Goal: Task Accomplishment & Management: Manage account settings

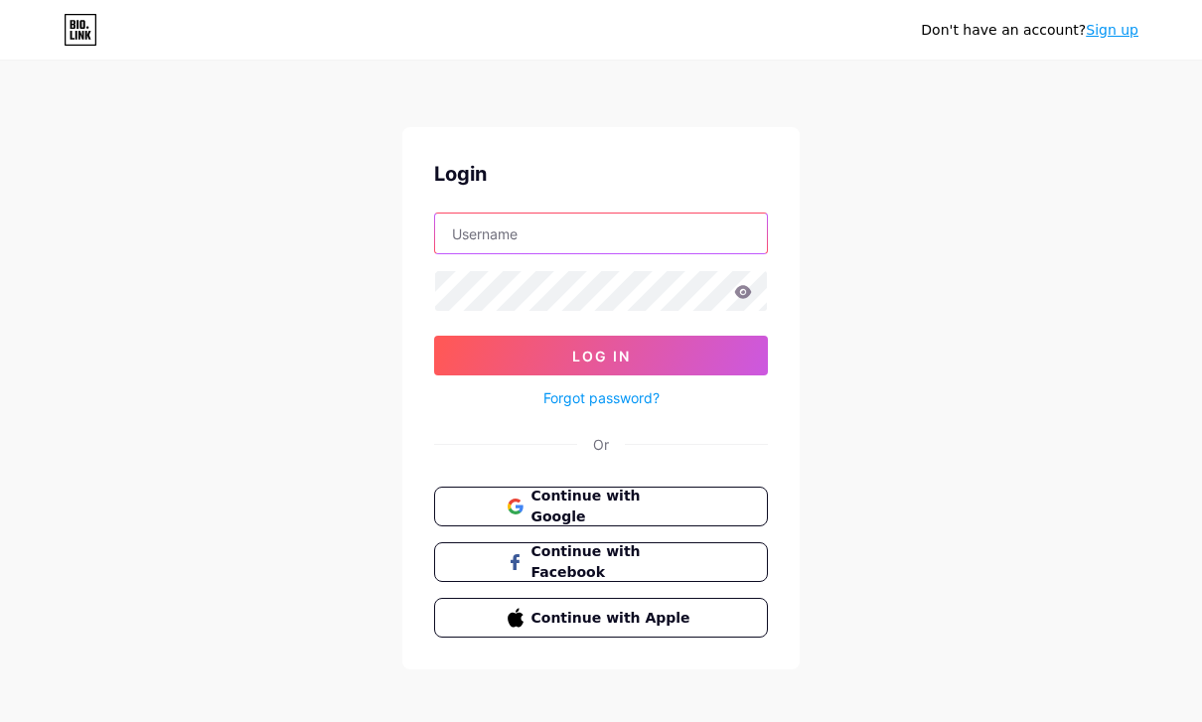
click at [600, 246] on input "text" at bounding box center [601, 234] width 332 height 40
type input "realfellas"
click at [601, 356] on button "Log In" at bounding box center [601, 356] width 334 height 40
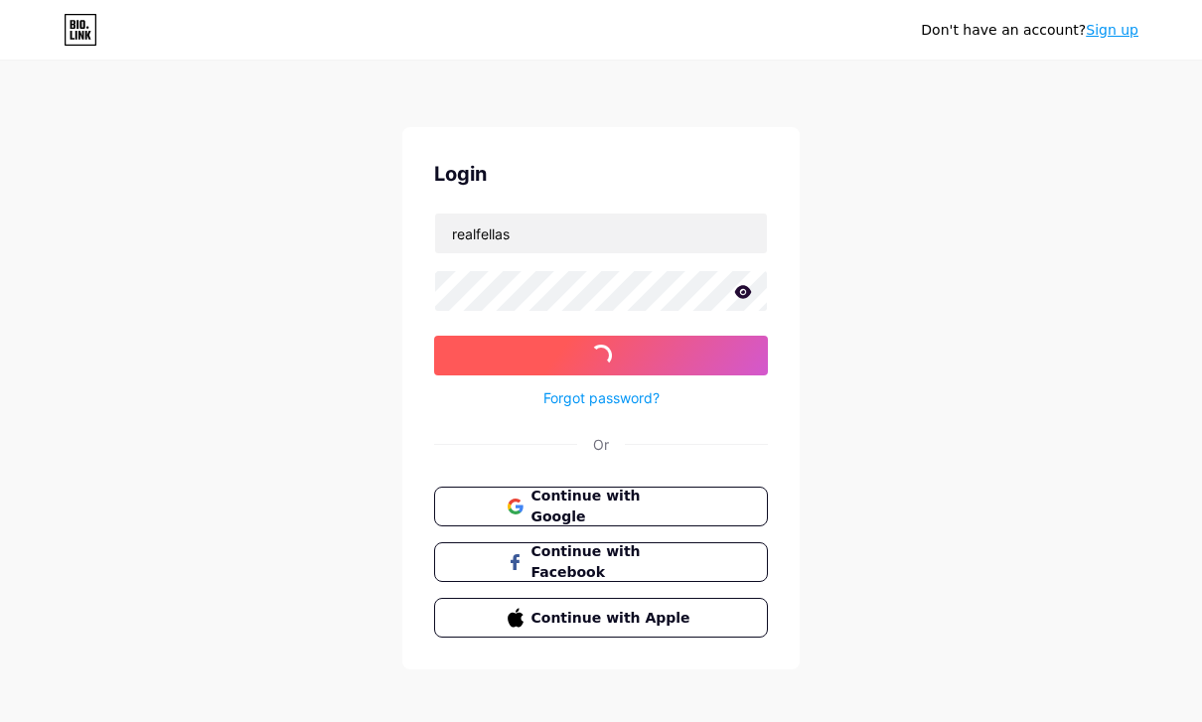
click at [591, 367] on button "Log In" at bounding box center [601, 356] width 334 height 40
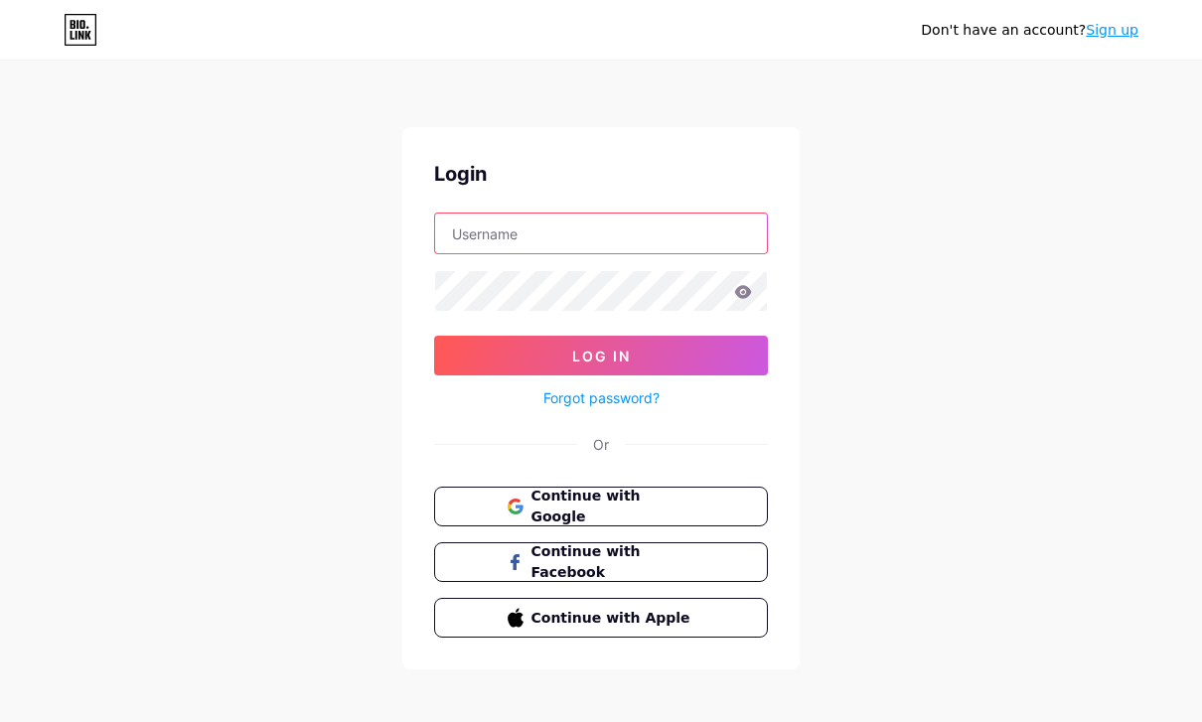
click at [591, 245] on input "text" at bounding box center [601, 234] width 332 height 40
type input "realfellas"
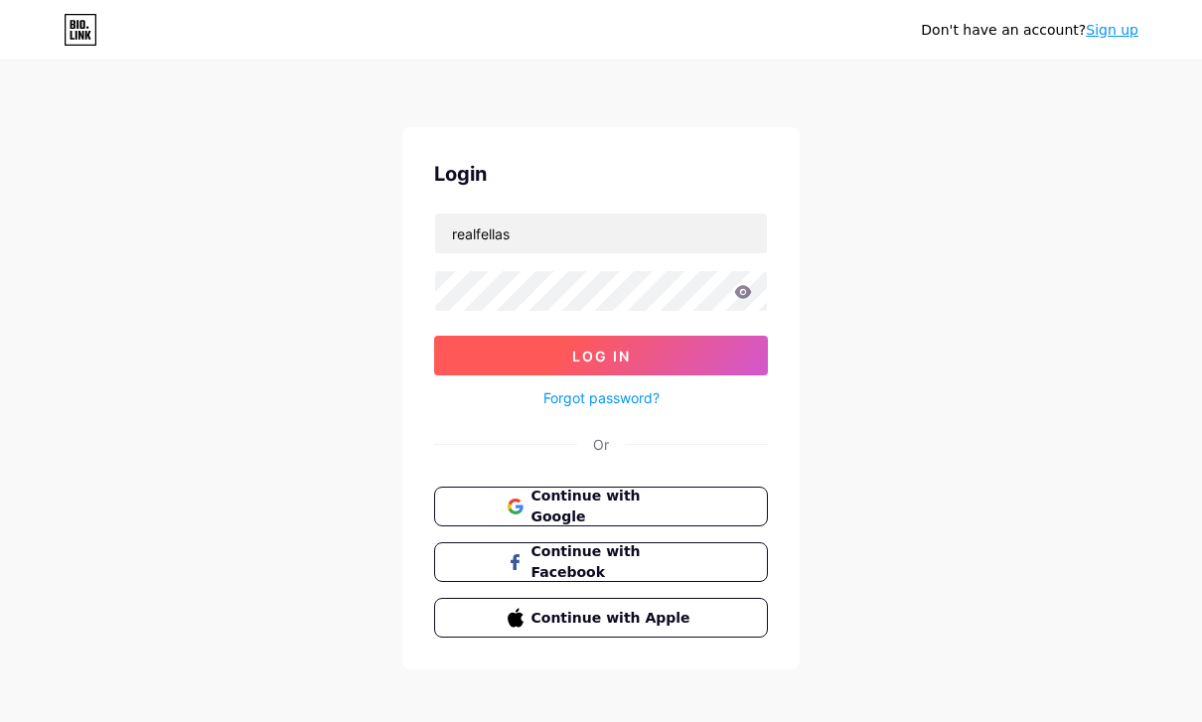
click at [689, 344] on button "Log In" at bounding box center [601, 356] width 334 height 40
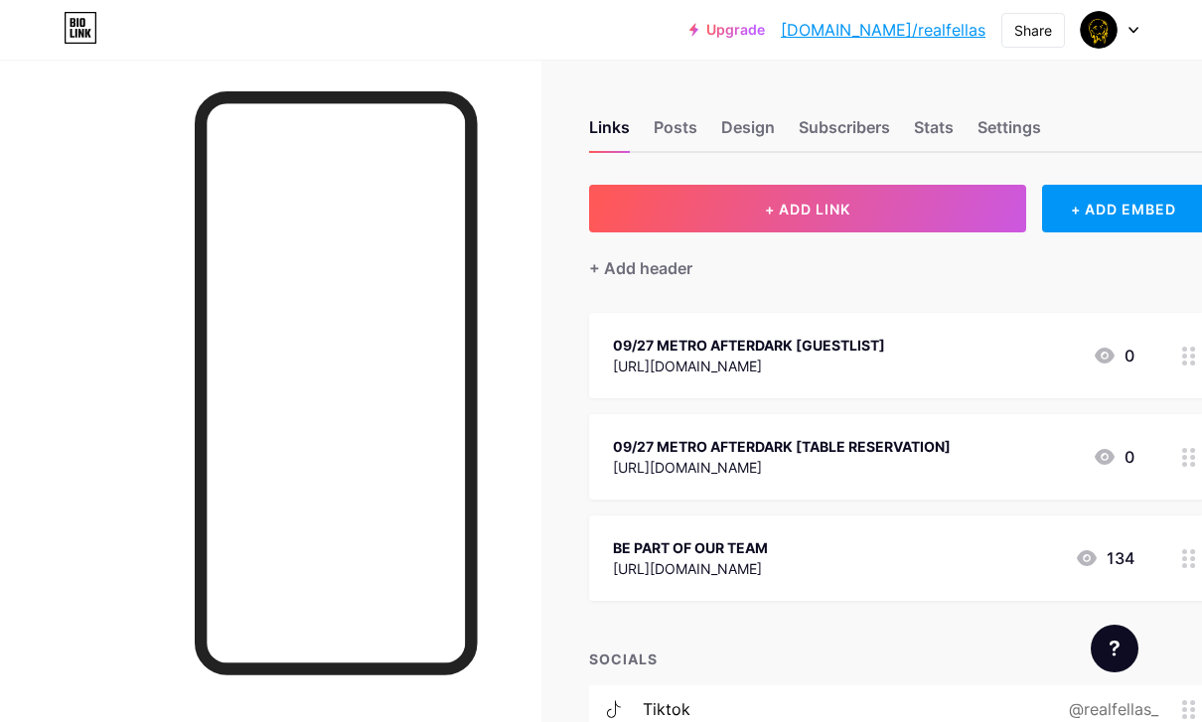
click at [1169, 365] on div "09/27 METRO AFTERDARK [GUESTLIST] [URL][DOMAIN_NAME] 0" at bounding box center [897, 355] width 617 height 85
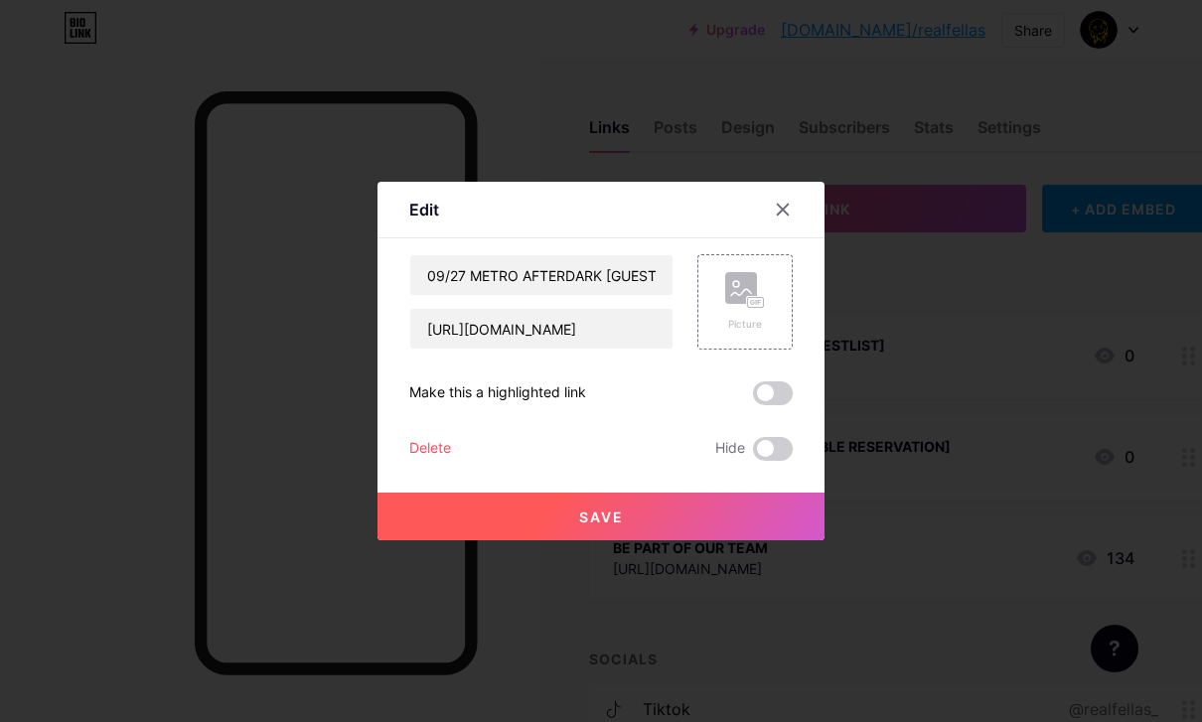
click at [412, 461] on div "Delete" at bounding box center [430, 449] width 42 height 24
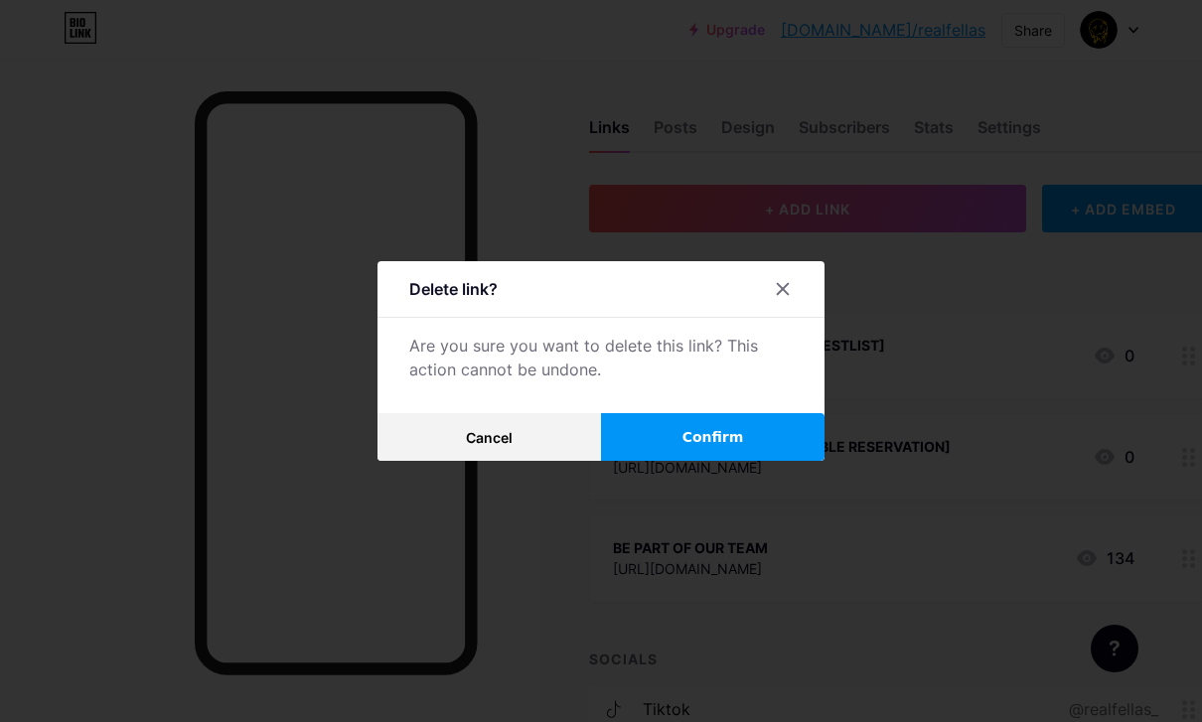
click at [645, 493] on div at bounding box center [601, 361] width 1202 height 722
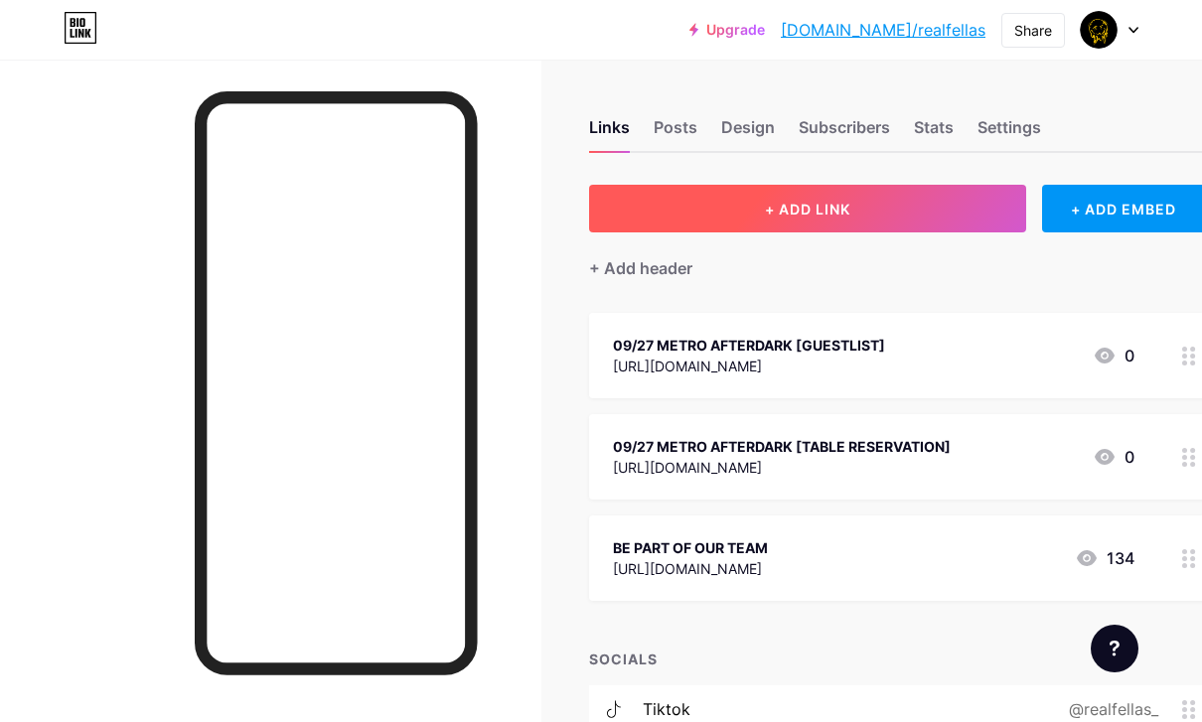
click at [731, 194] on button "+ ADD LINK" at bounding box center [807, 209] width 437 height 48
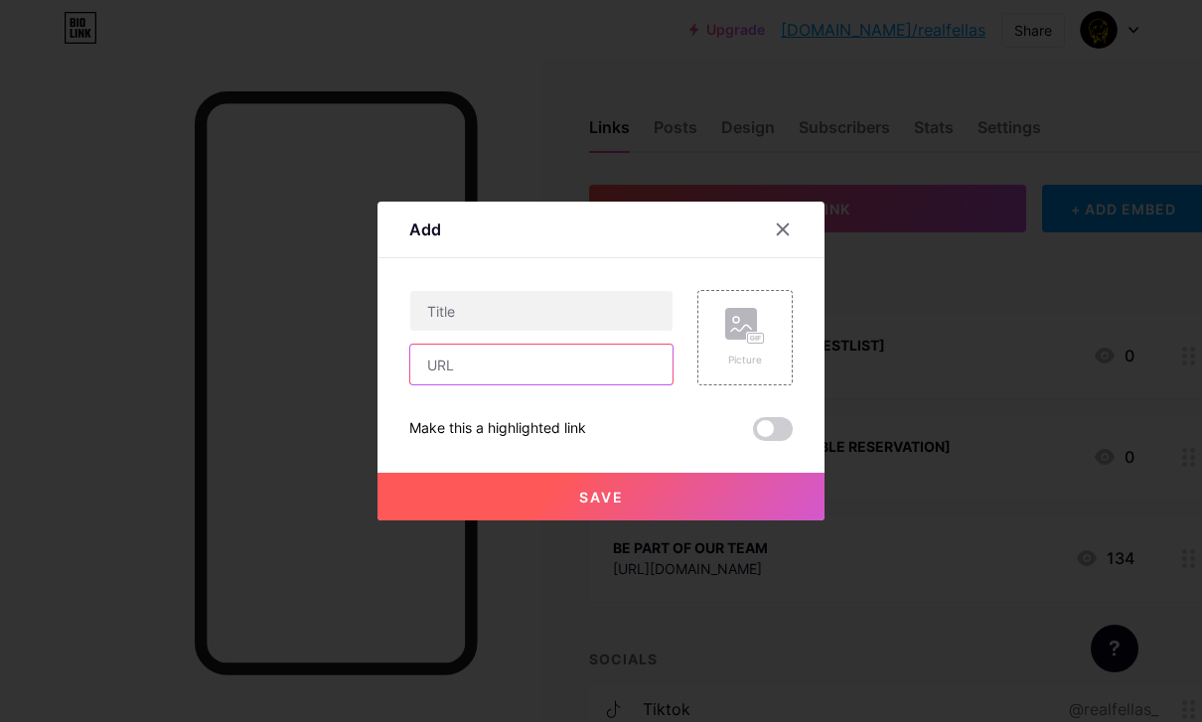
click at [495, 384] on input "text" at bounding box center [541, 365] width 262 height 40
click at [0, 0] on html "Upgrade [DOMAIN_NAME]/realfe... [DOMAIN_NAME]/realfellas Share Switch accounts …" at bounding box center [601, 535] width 1202 height 1071
click at [449, 384] on input "text" at bounding box center [541, 365] width 262 height 40
paste input "[URL][DOMAIN_NAME]"
type input "[URL][DOMAIN_NAME]"
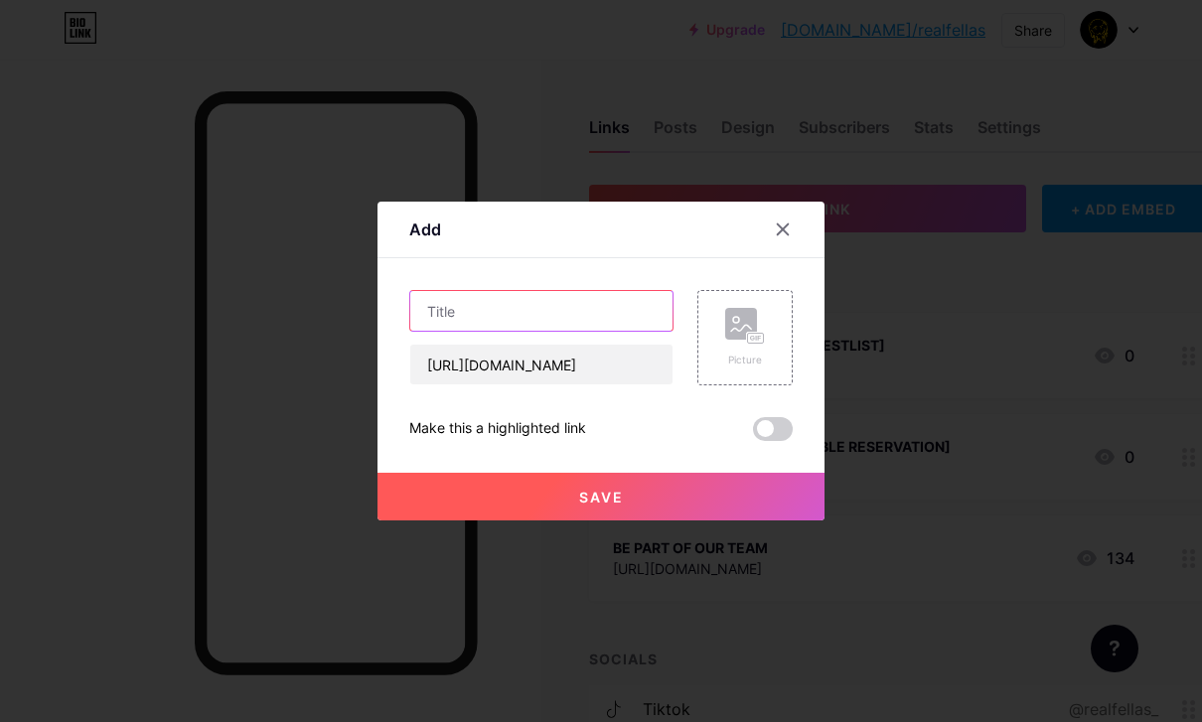
click at [535, 331] on input "text" at bounding box center [541, 311] width 262 height 40
type input "10/25 TAB LOUNGE [GUESTLIST]"
click at [608, 505] on span "Save" at bounding box center [601, 497] width 45 height 17
click at [775, 471] on div "[URL][DOMAIN_NAME]" at bounding box center [782, 467] width 338 height 21
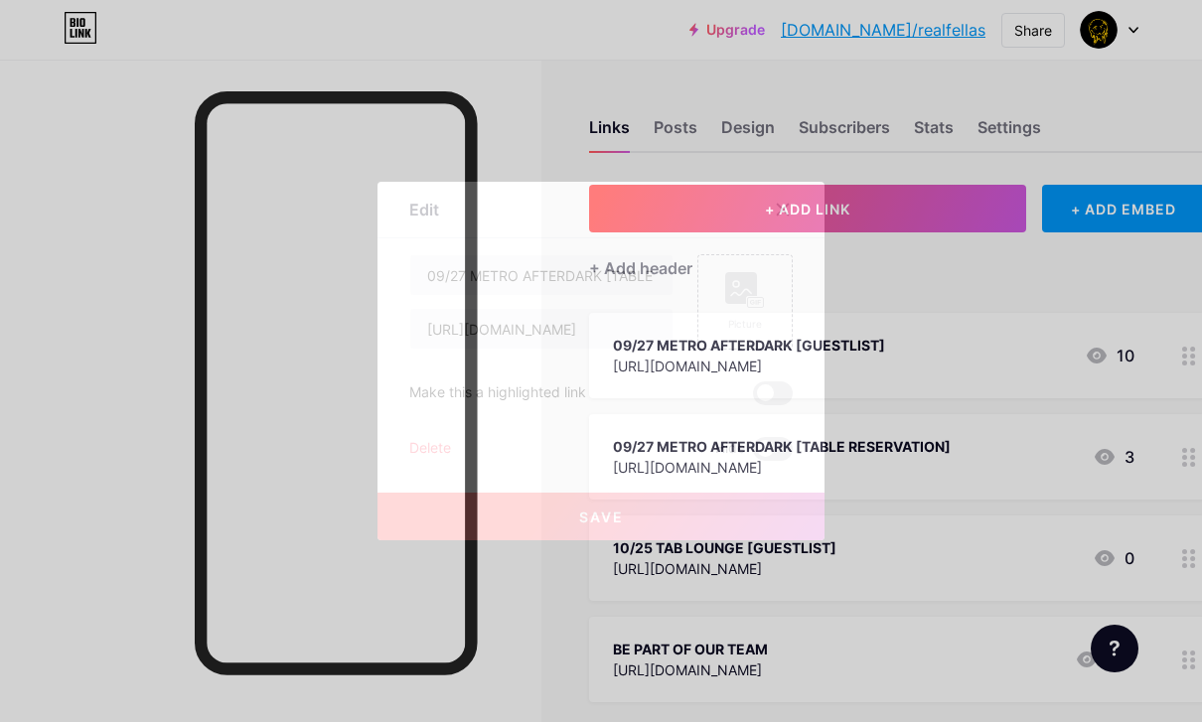
click at [787, 227] on div at bounding box center [783, 210] width 36 height 36
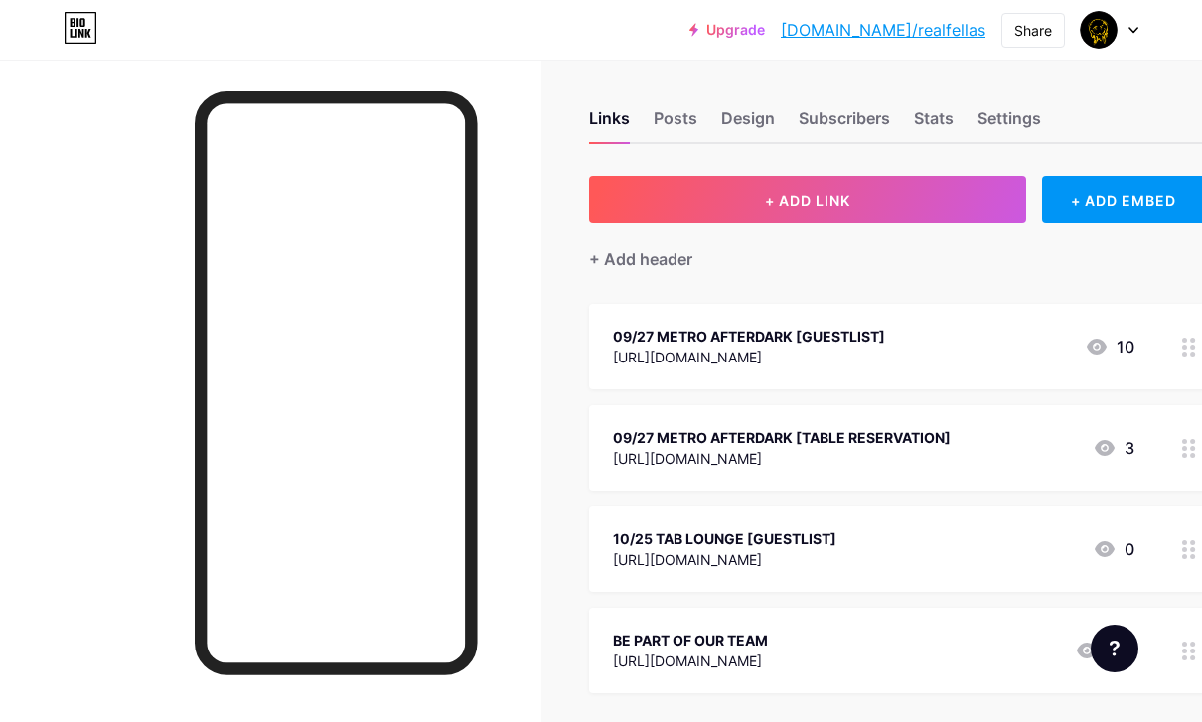
scroll to position [8, 0]
click at [1164, 348] on div "09/27 METRO AFTERDARK [GUESTLIST] [URL][DOMAIN_NAME] 10" at bounding box center [897, 347] width 617 height 85
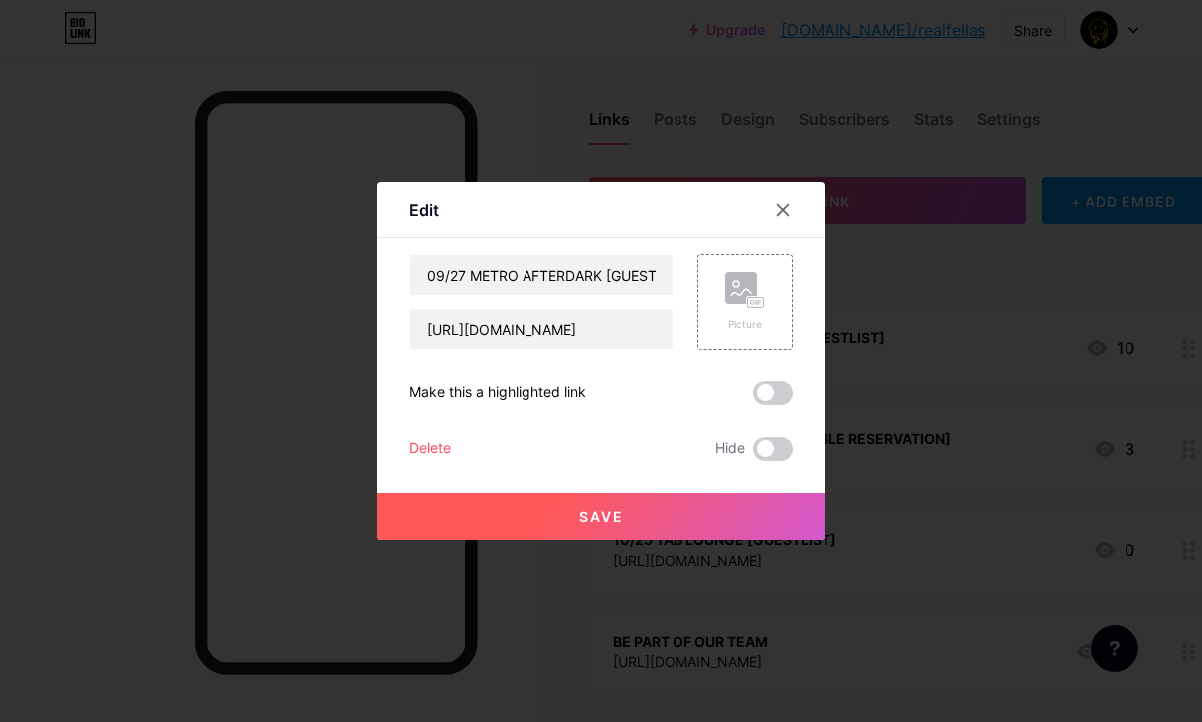
click at [418, 461] on div "Delete" at bounding box center [430, 449] width 42 height 24
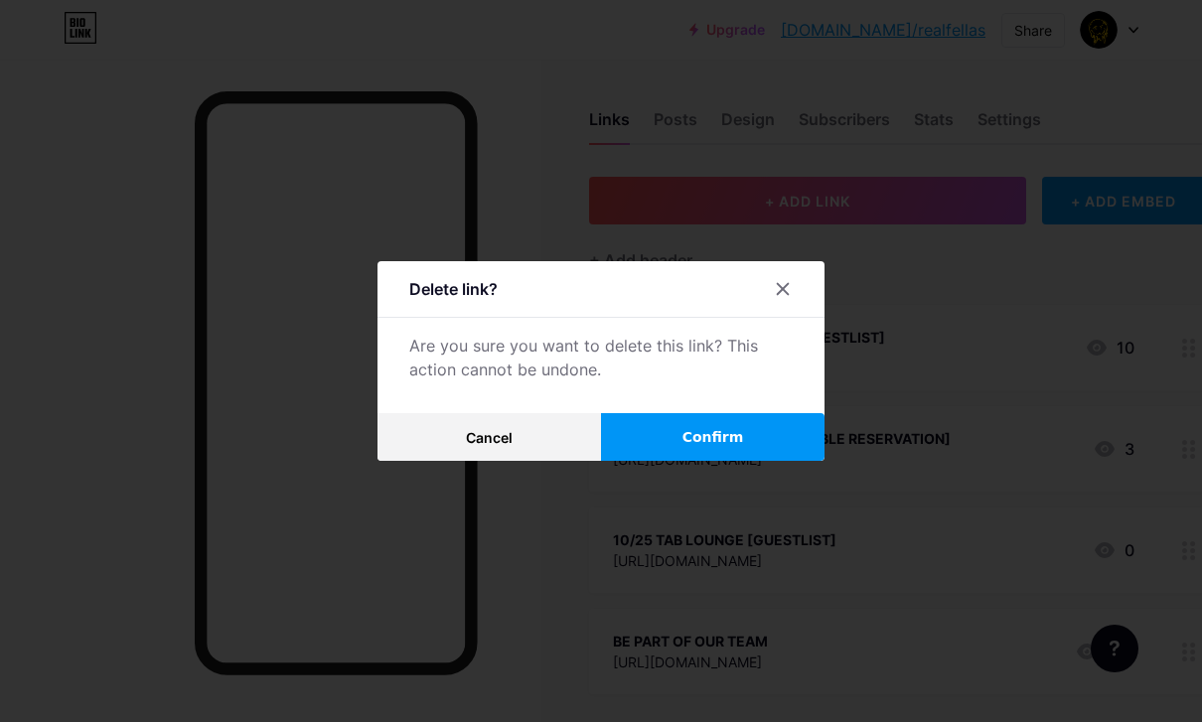
click at [711, 461] on button "Confirm" at bounding box center [712, 437] width 223 height 48
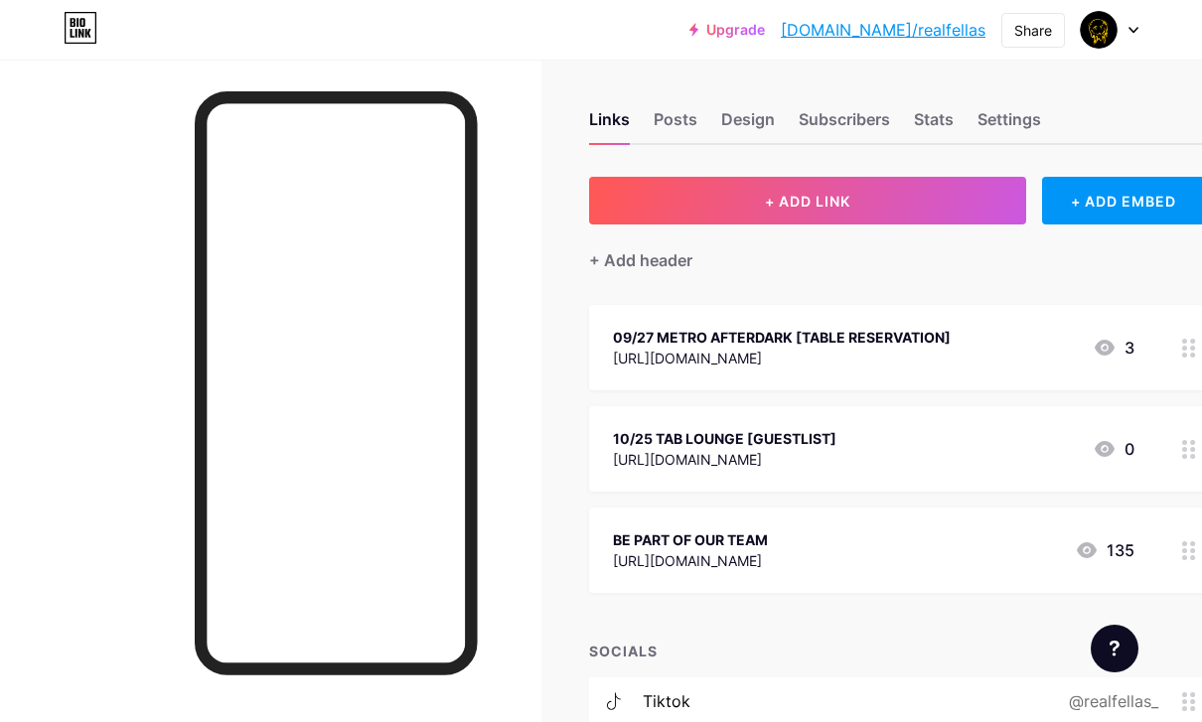
click at [729, 365] on div "[URL][DOMAIN_NAME]" at bounding box center [782, 358] width 338 height 21
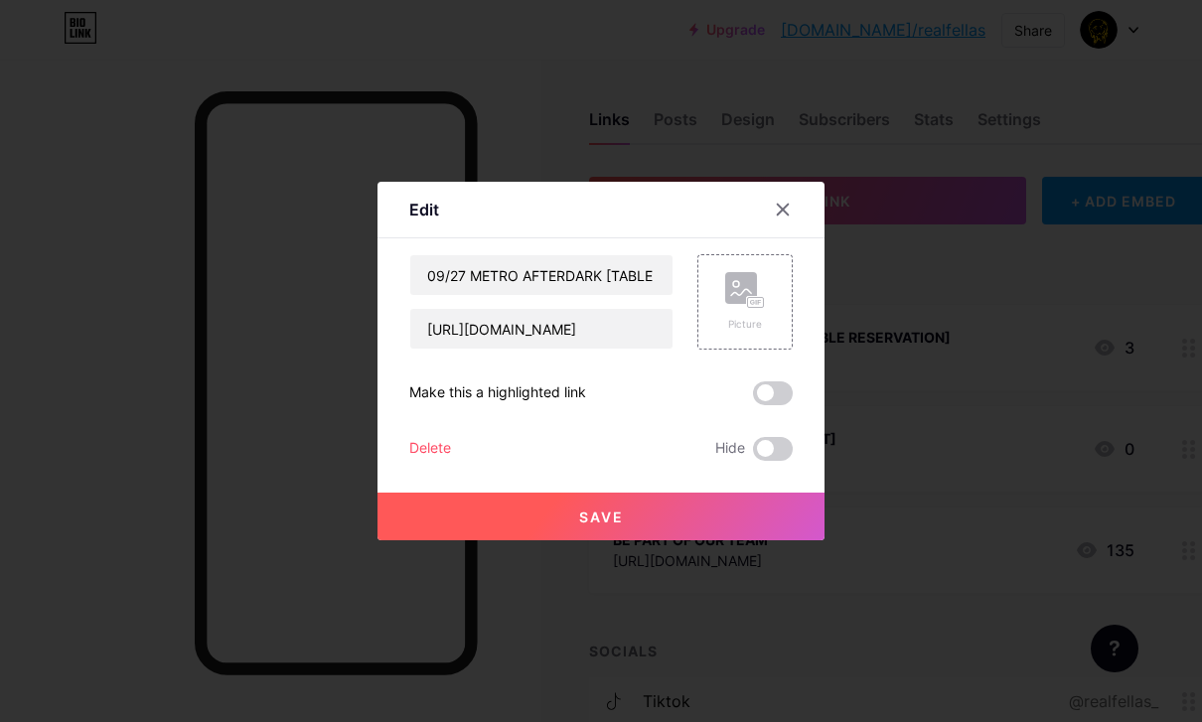
click at [445, 461] on div "Delete" at bounding box center [430, 449] width 42 height 24
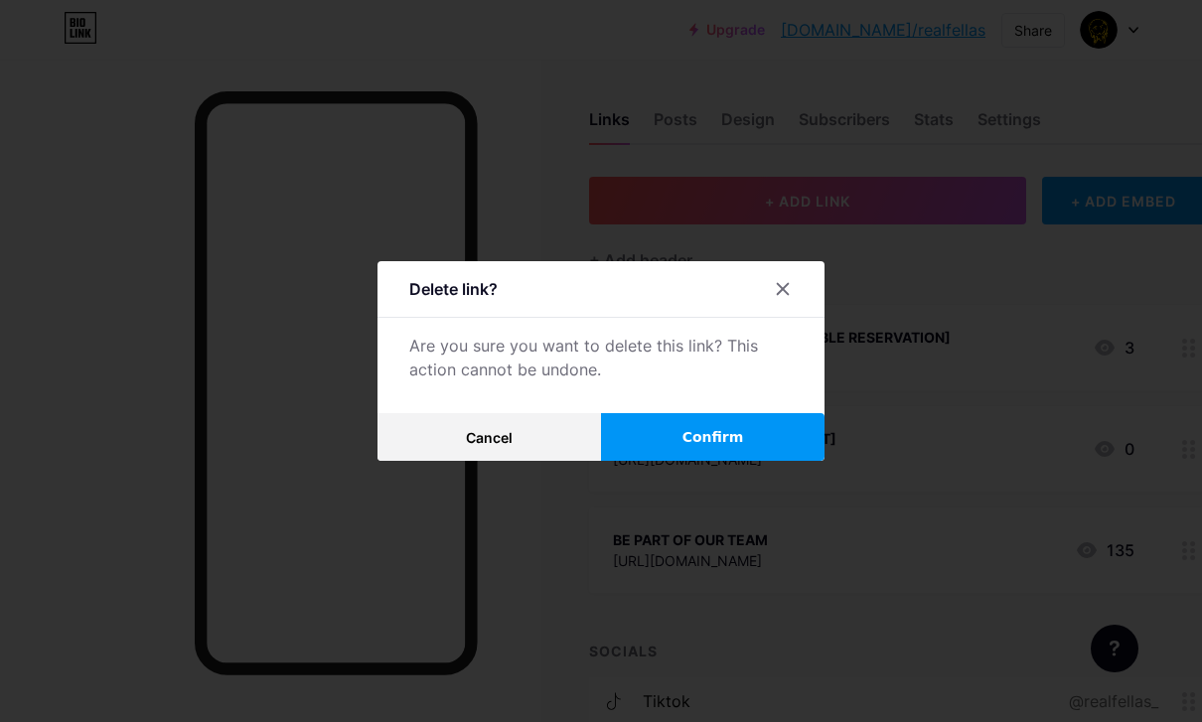
click at [724, 448] on span "Confirm" at bounding box center [713, 437] width 62 height 21
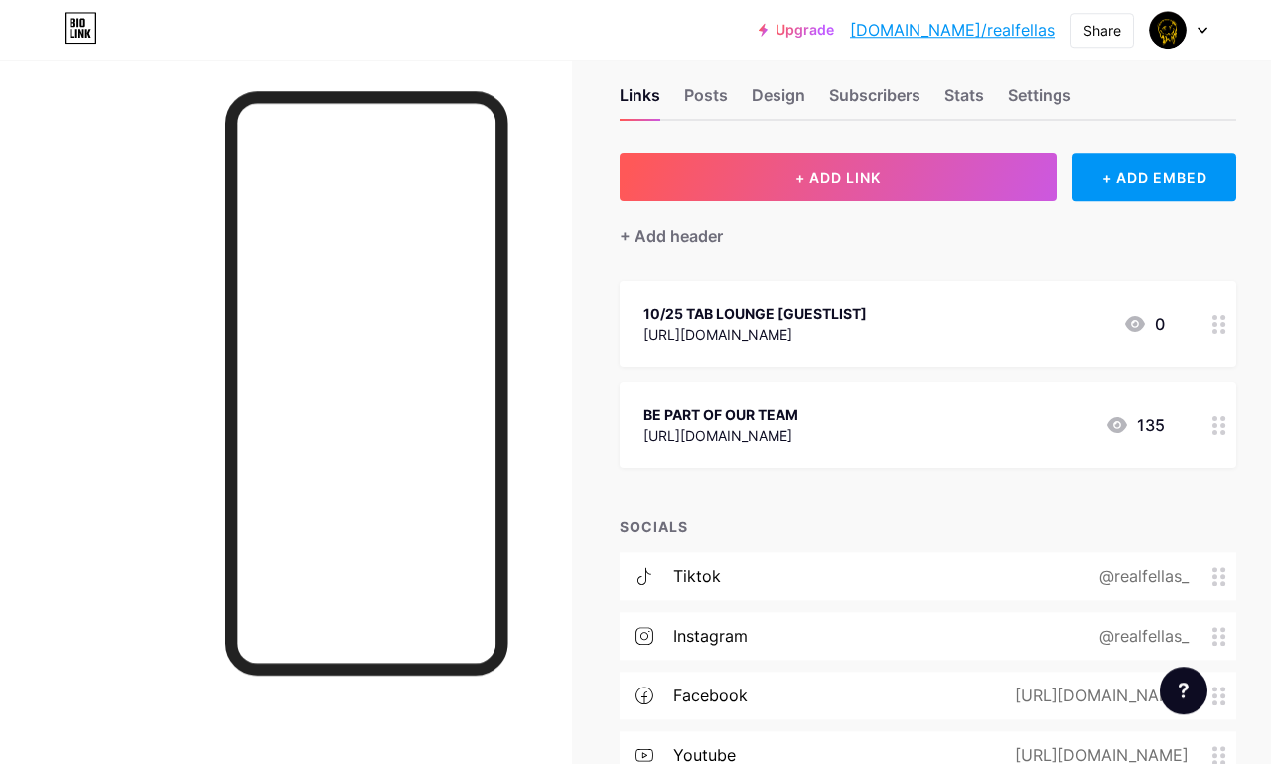
scroll to position [30, 0]
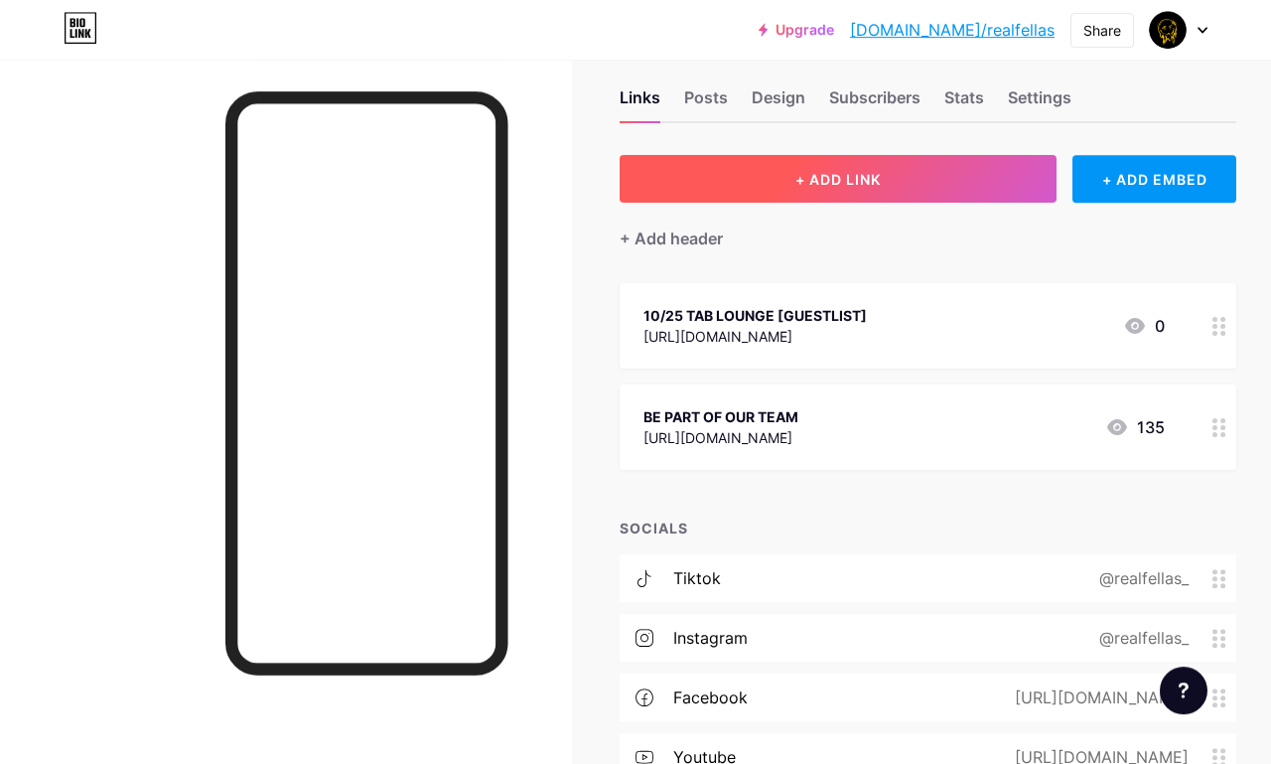
click at [815, 192] on button "+ ADD LINK" at bounding box center [838, 179] width 437 height 48
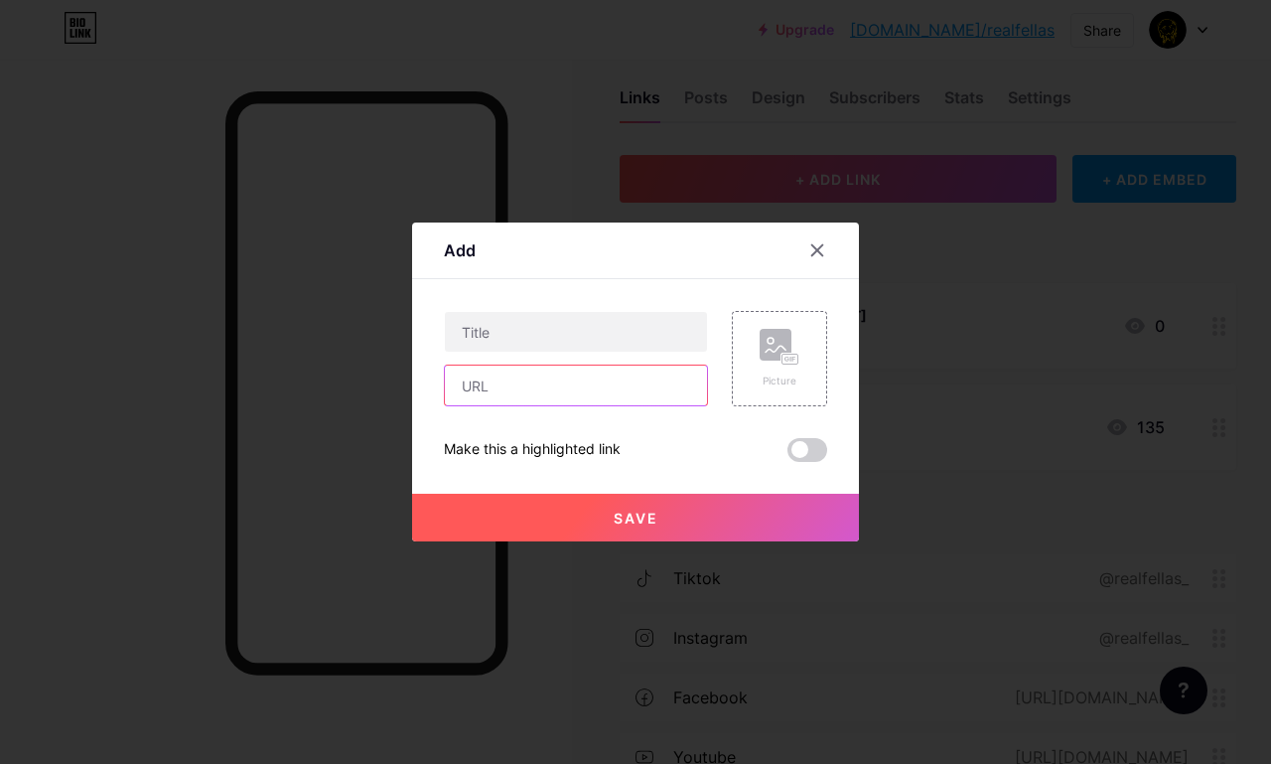
click at [598, 405] on input "text" at bounding box center [576, 385] width 262 height 40
paste input "[URL][DOMAIN_NAME]"
type input "[URL][DOMAIN_NAME]"
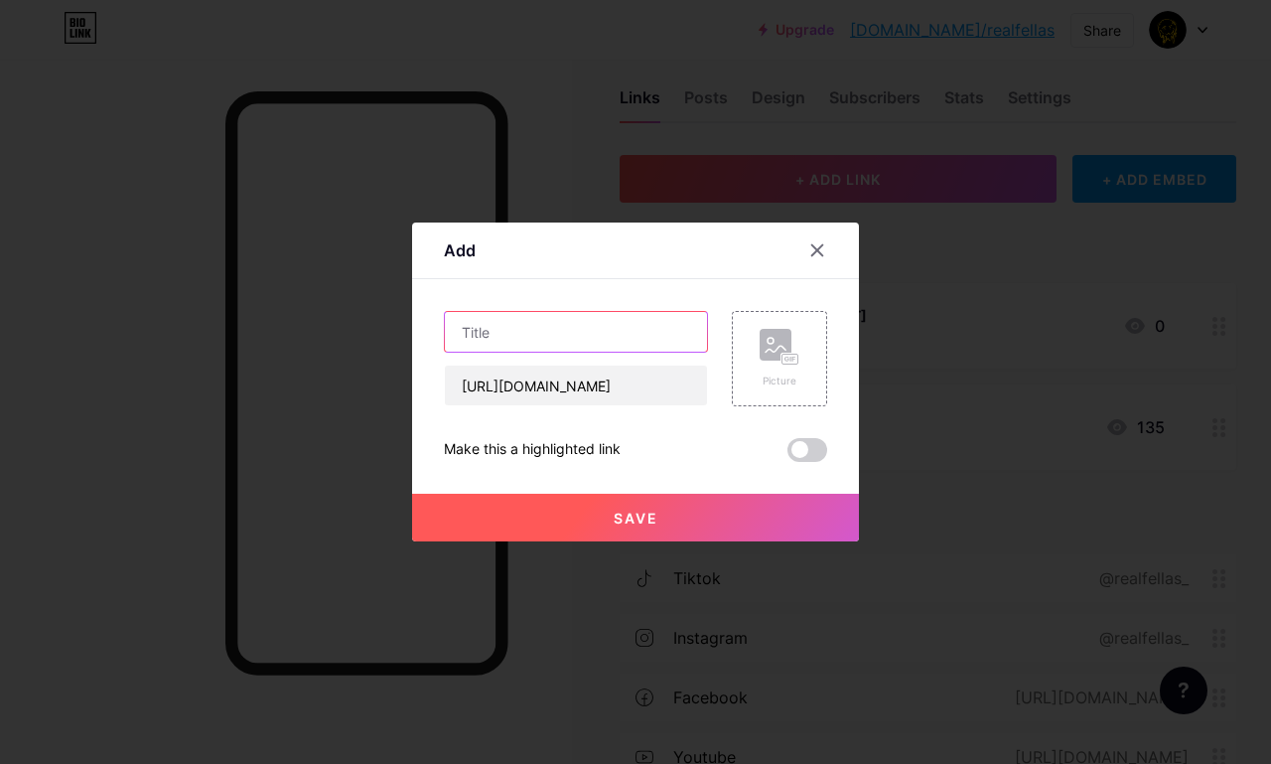
click at [564, 352] on input "text" at bounding box center [576, 332] width 262 height 40
type input "10/25 TAB LOUNGE [TABLE RESERVATION]"
click at [625, 541] on button "Save" at bounding box center [635, 518] width 447 height 48
